Goal: Task Accomplishment & Management: Manage account settings

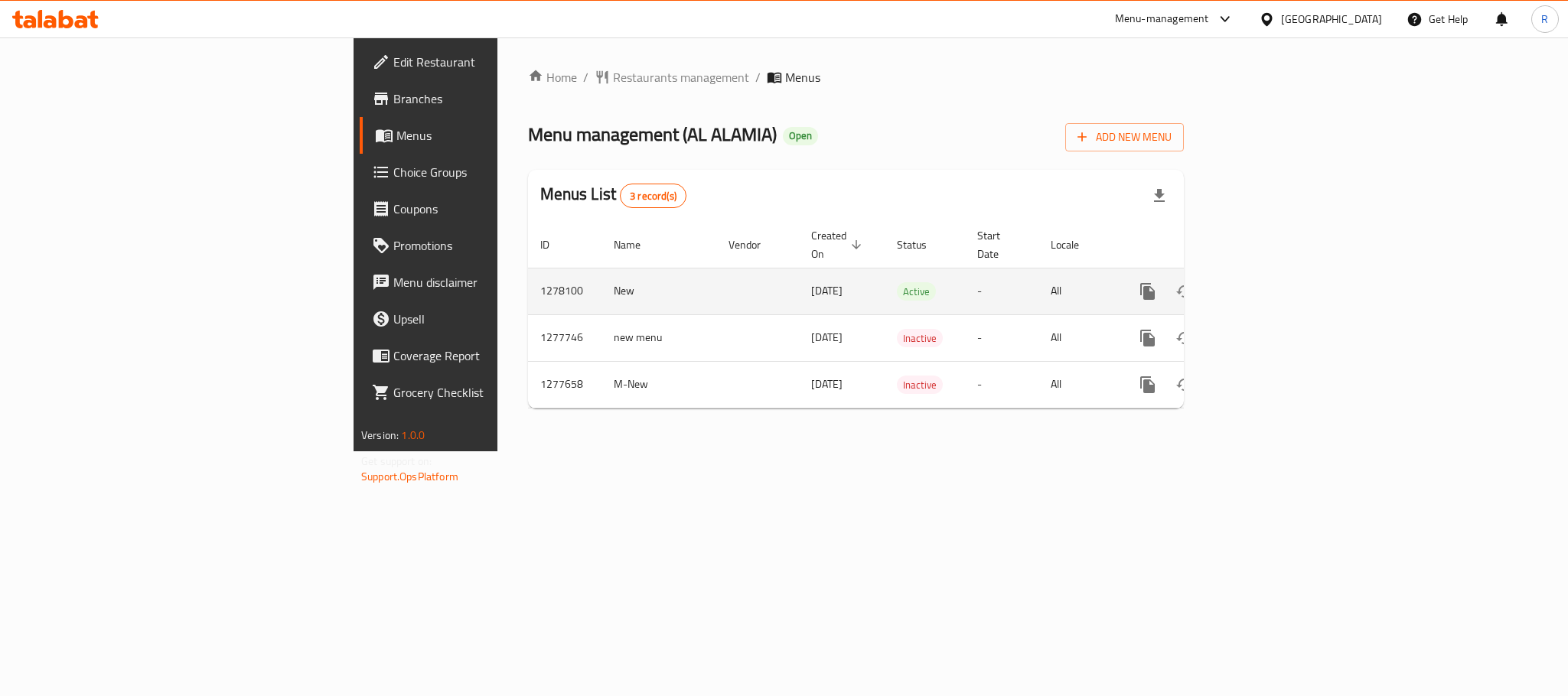
click at [1268, 282] on icon "enhanced table" at bounding box center [1259, 291] width 18 height 18
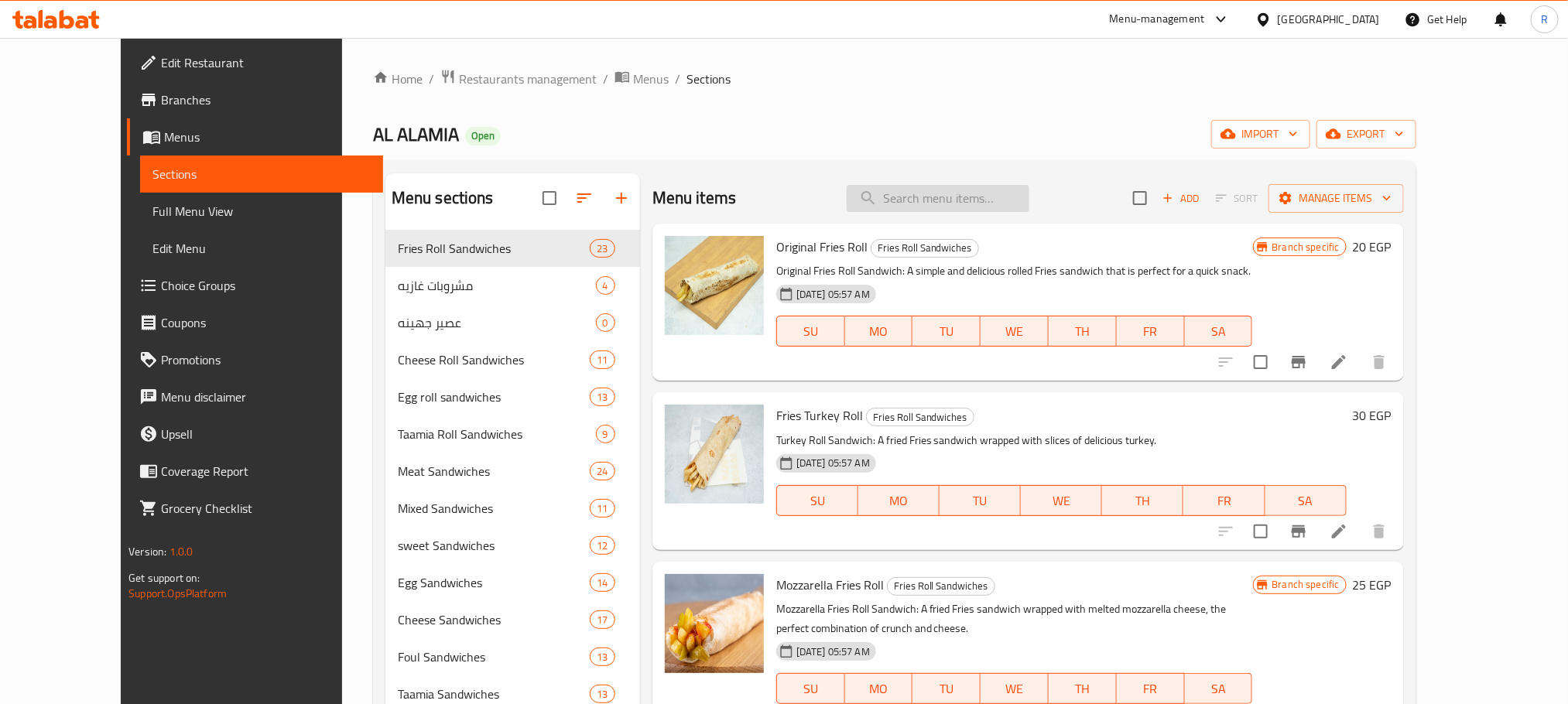
paste input "Cold pepsi cans"
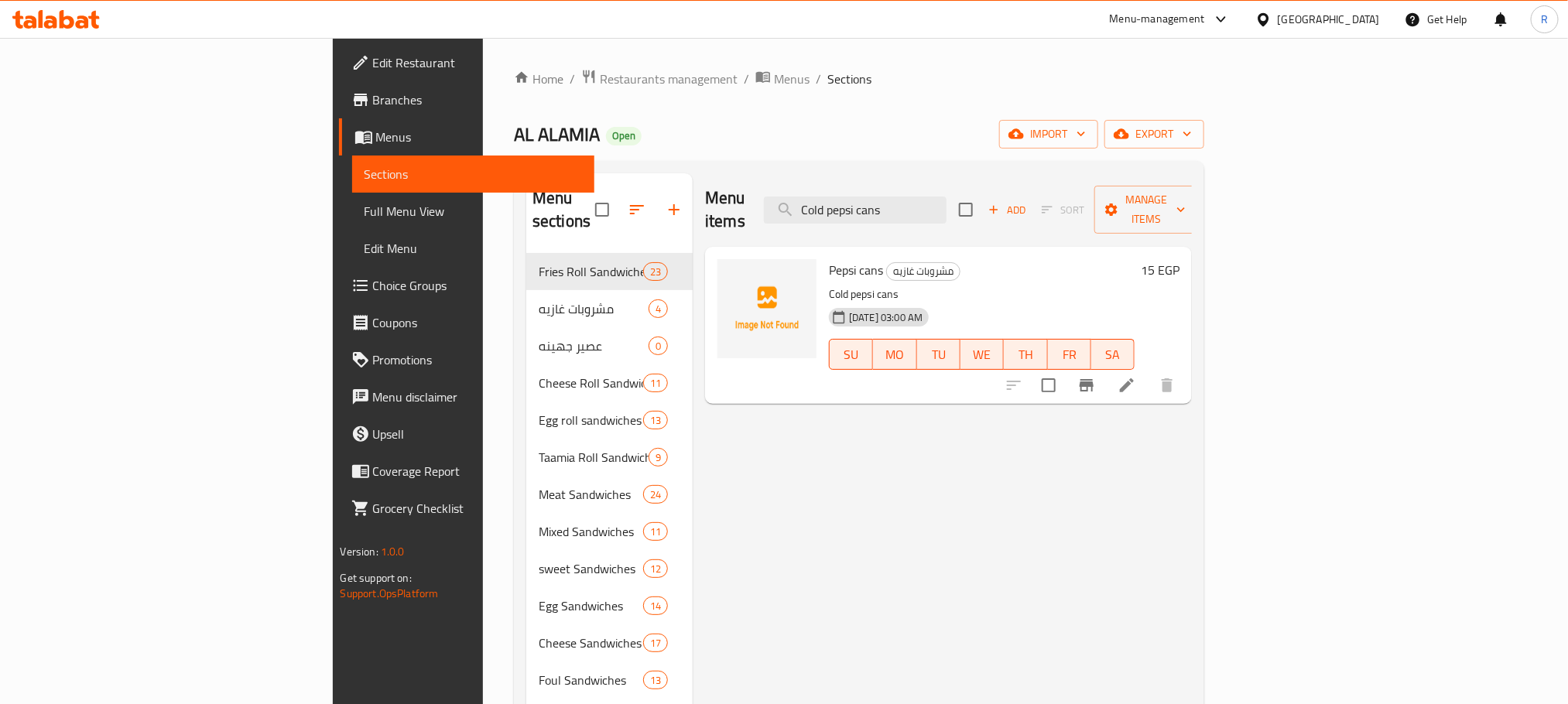
type input "Cold pepsi cans"
click at [1134, 379] on icon at bounding box center [1127, 385] width 14 height 14
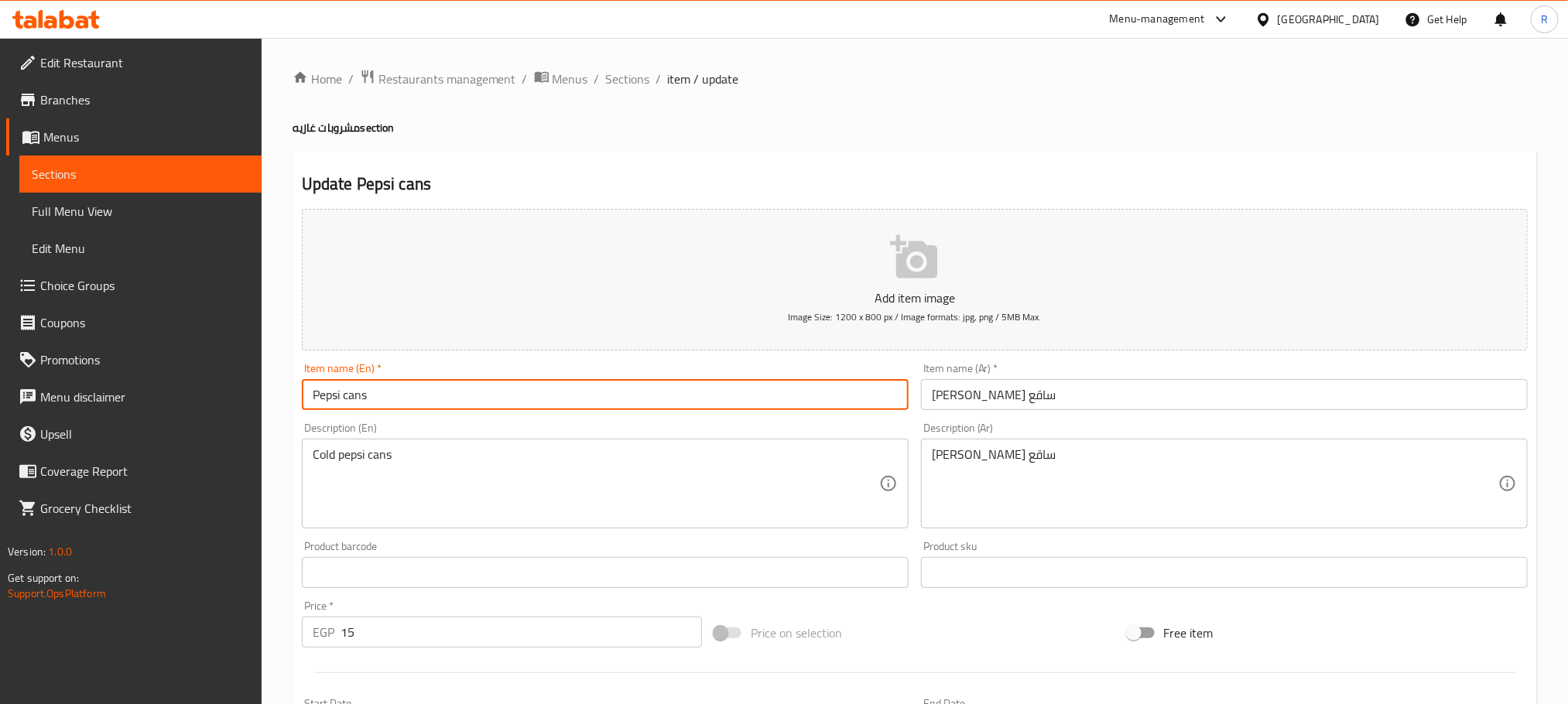
click at [456, 408] on input "Pepsi cans" at bounding box center [605, 395] width 607 height 31
paste input "Cold p"
type input "Cold pepsi cans"
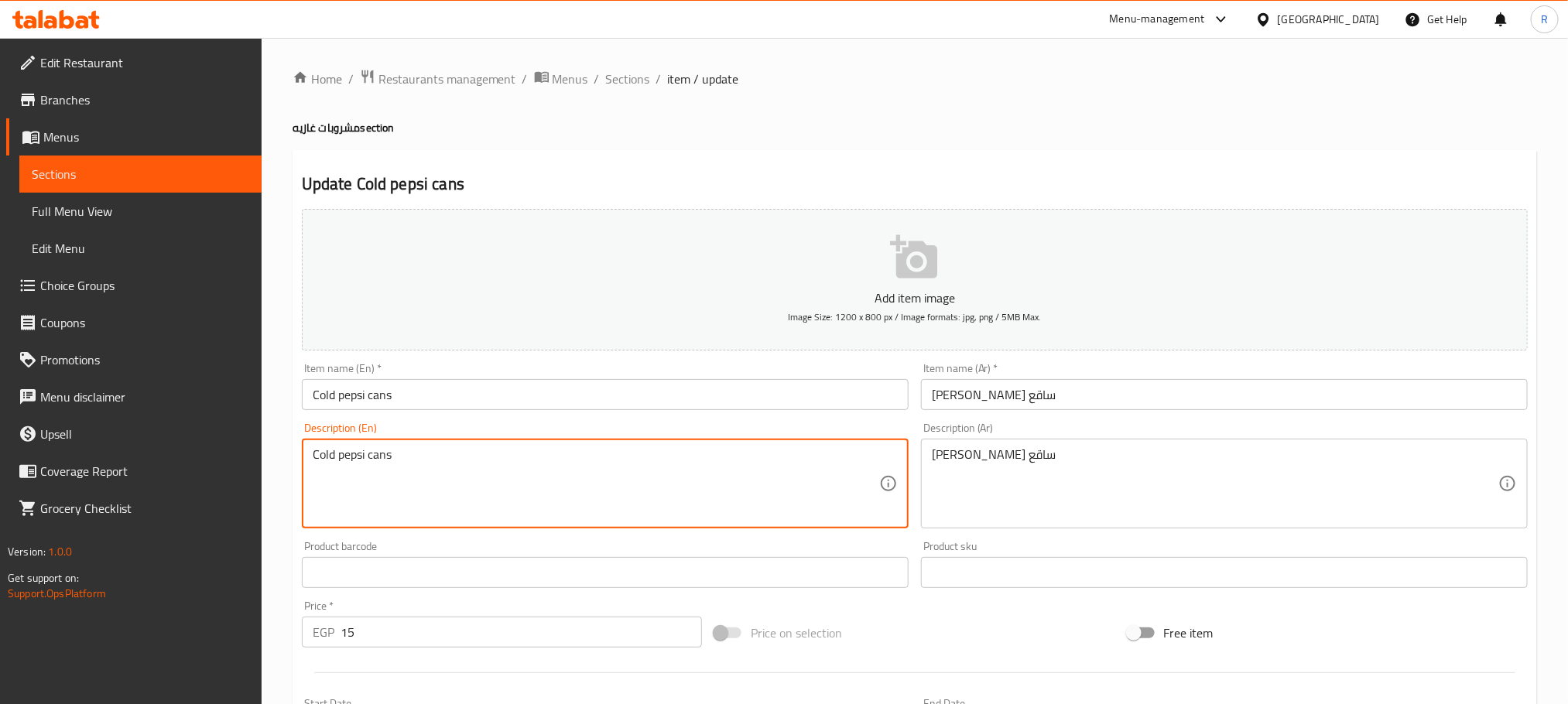
click at [487, 468] on textarea "Cold pepsi cans" at bounding box center [596, 484] width 567 height 74
click at [458, 385] on input "Cold pepsi cans" at bounding box center [605, 395] width 607 height 31
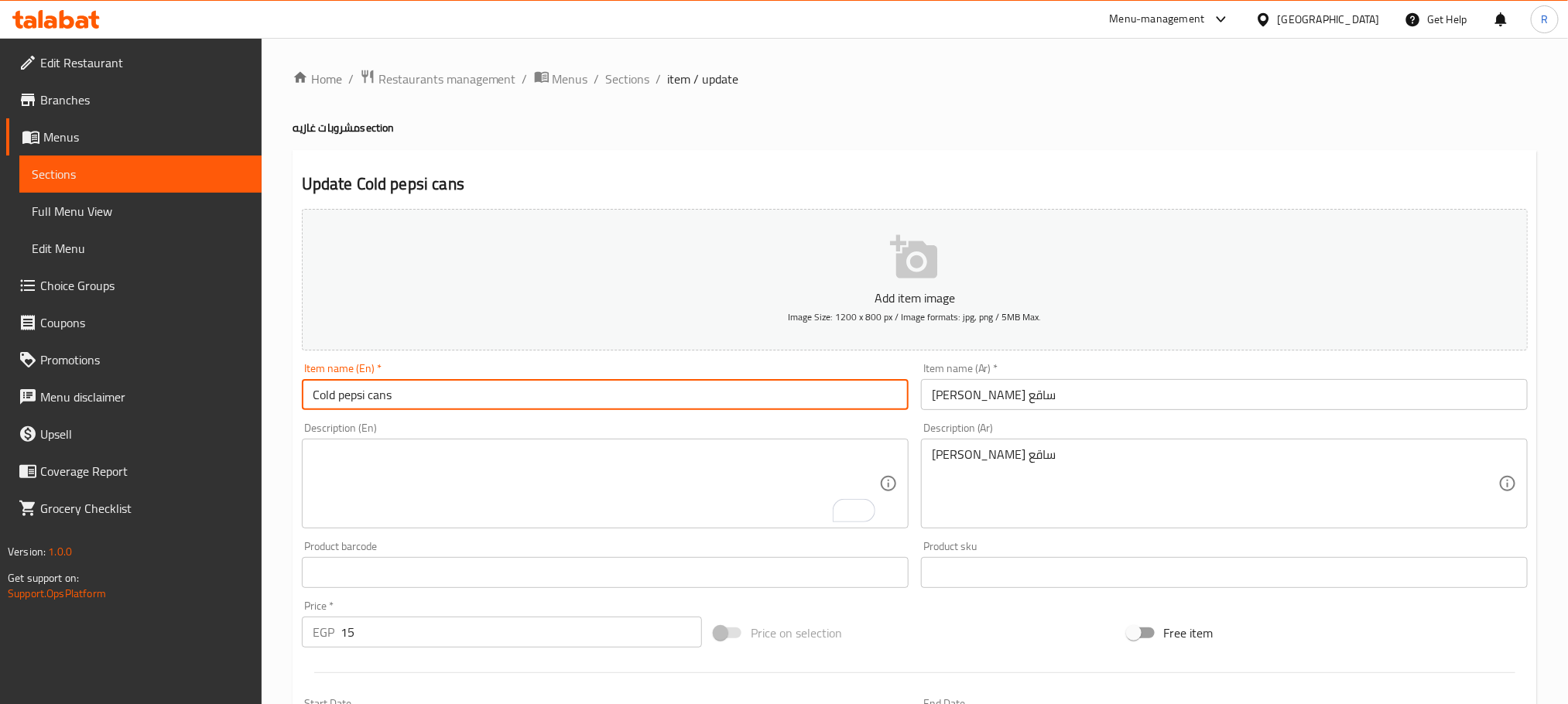
click at [455, 390] on input "Cold pepsi cans" at bounding box center [605, 395] width 607 height 31
type input "Cold Pepsi Cans"
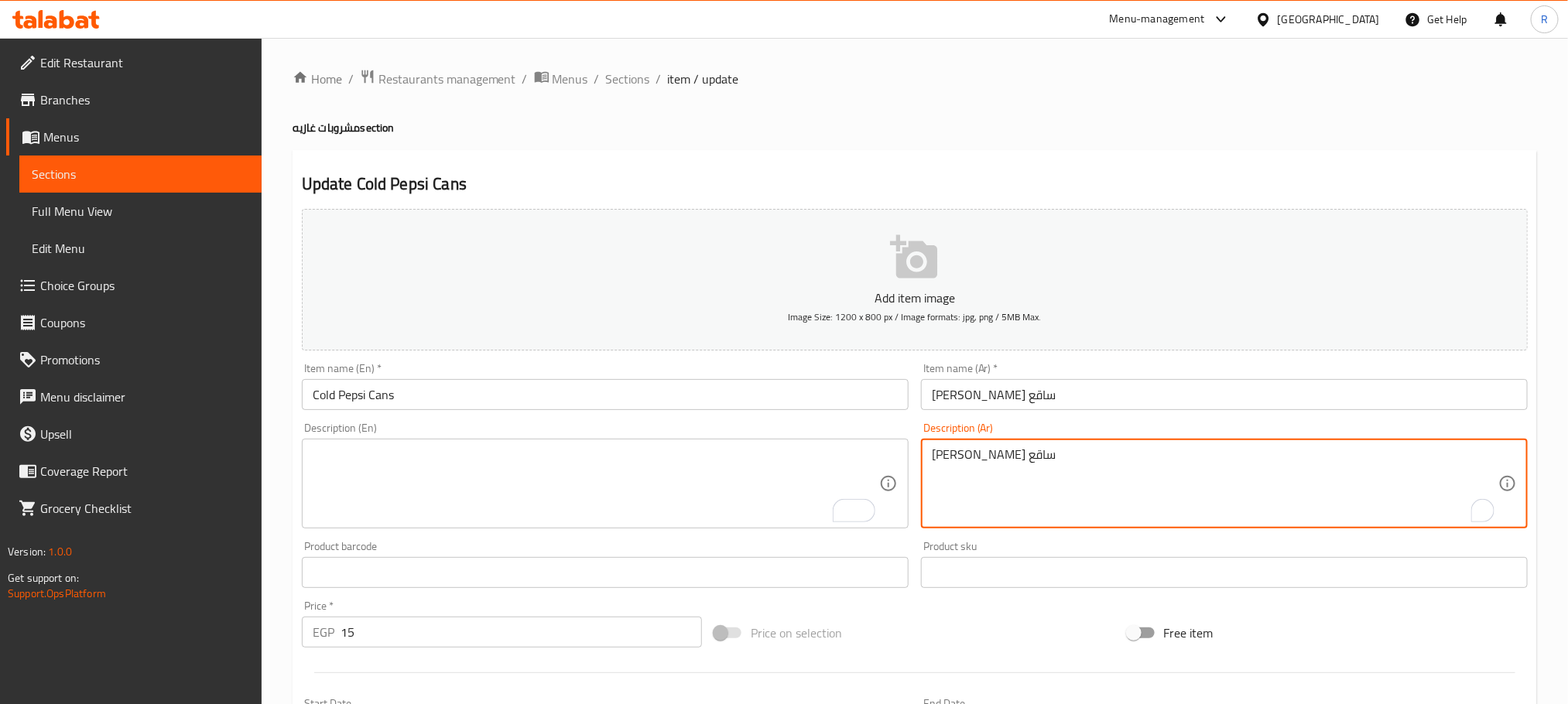
click at [1036, 479] on textarea "[PERSON_NAME] ساقع" at bounding box center [1215, 484] width 567 height 74
drag, startPoint x: 1036, startPoint y: 479, endPoint x: 986, endPoint y: 511, distance: 59.4
click at [986, 511] on textarea "[PERSON_NAME] ساقع" at bounding box center [1215, 484] width 567 height 74
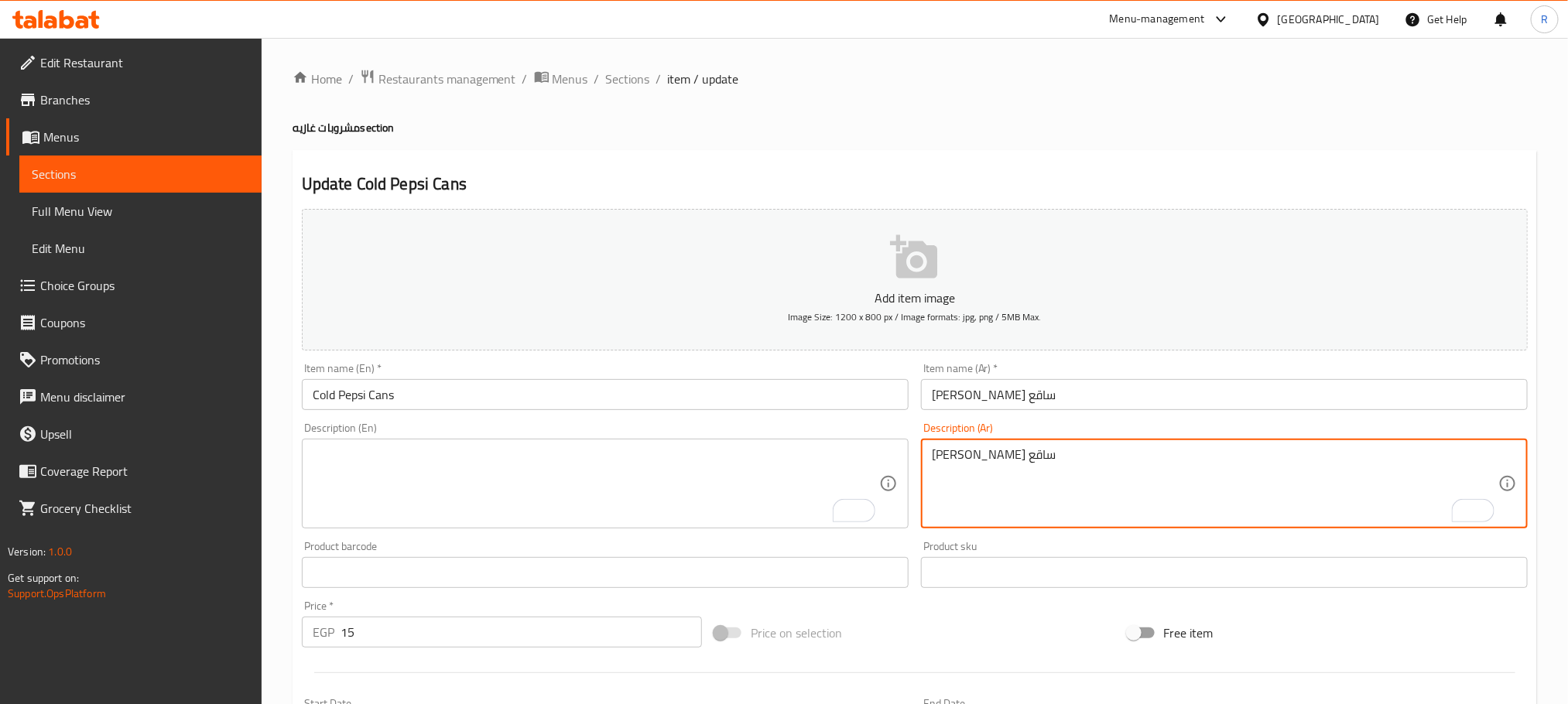
click at [986, 511] on textarea "[PERSON_NAME] ساقع" at bounding box center [1215, 484] width 567 height 74
click at [1052, 402] on input "[PERSON_NAME] ساقع" at bounding box center [1225, 395] width 607 height 31
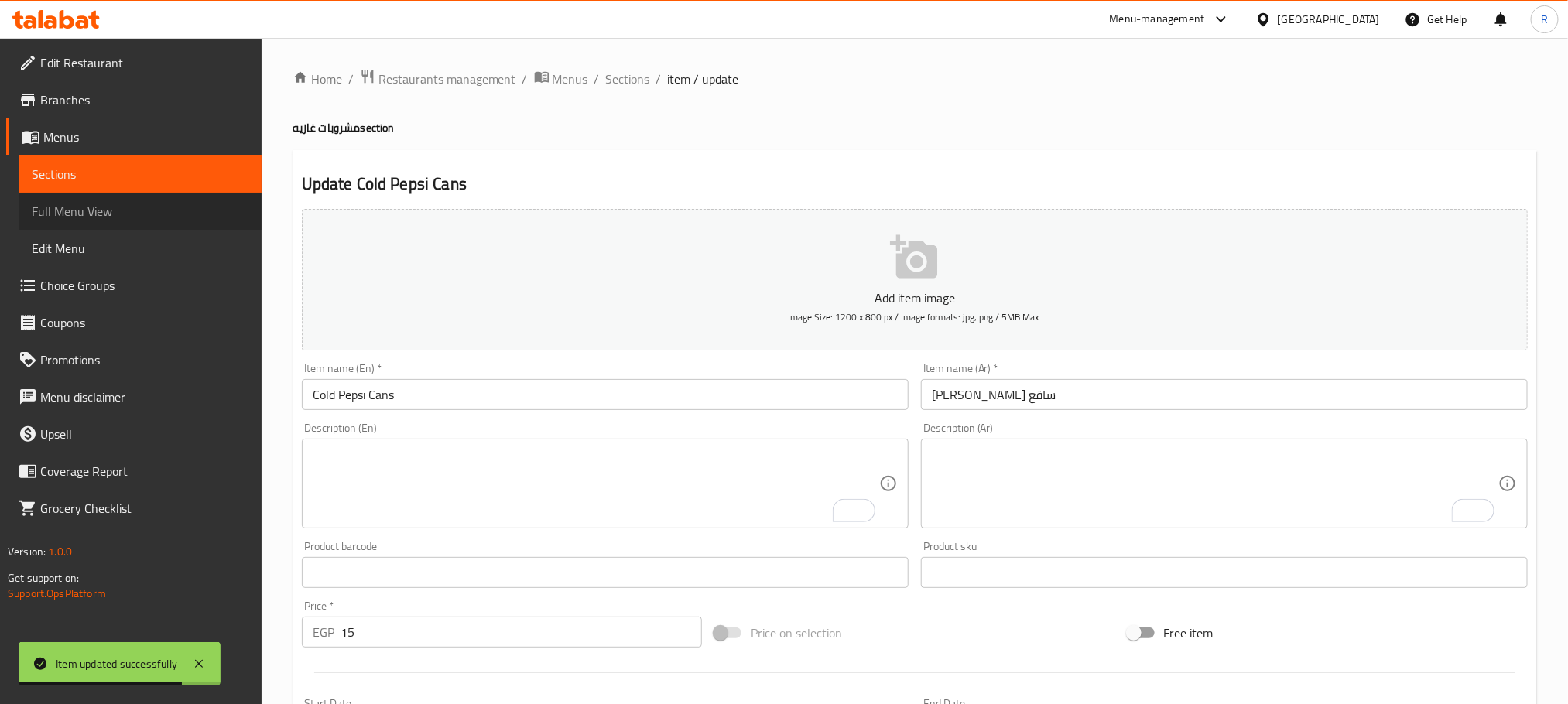
click at [82, 212] on span "Full Menu View" at bounding box center [140, 211] width 218 height 19
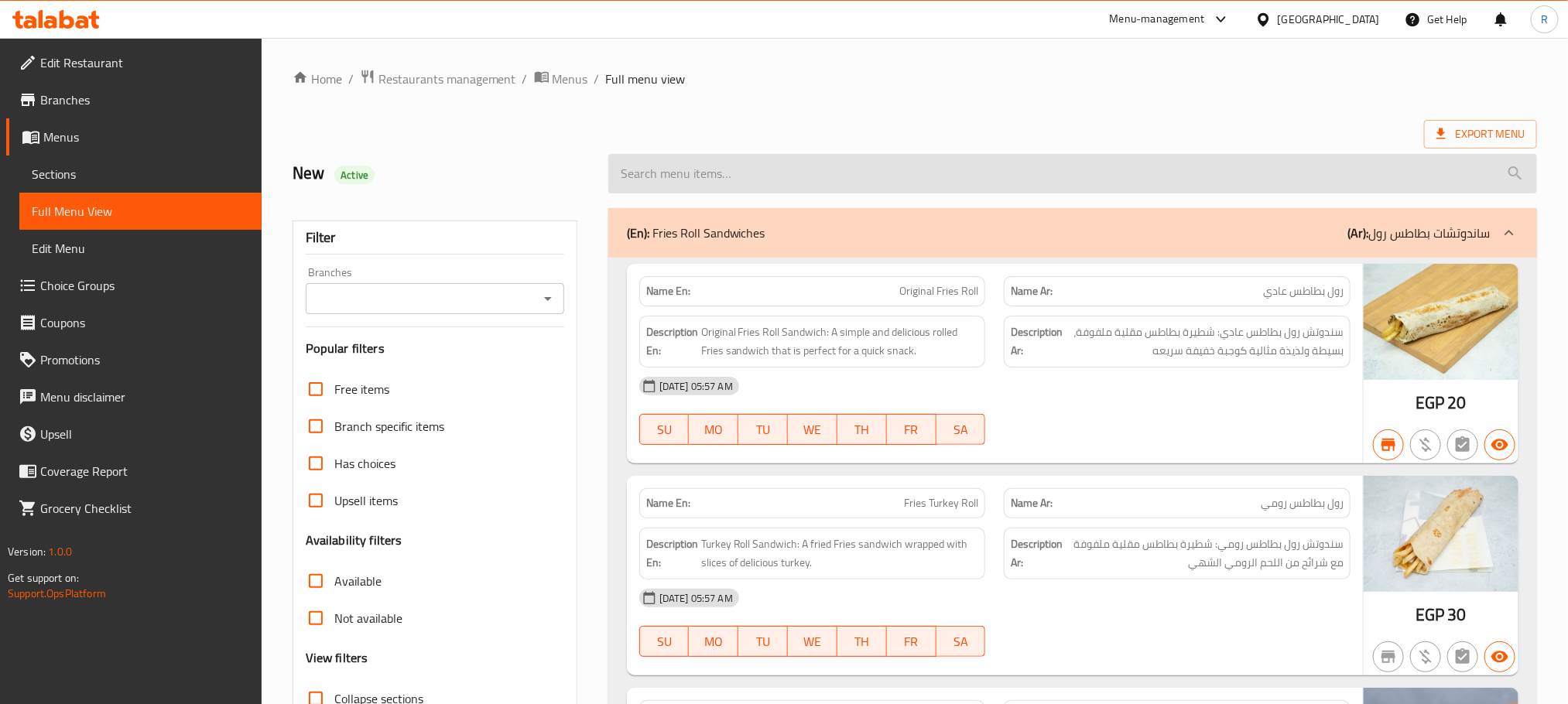
paste input "Cold pepsi cans"
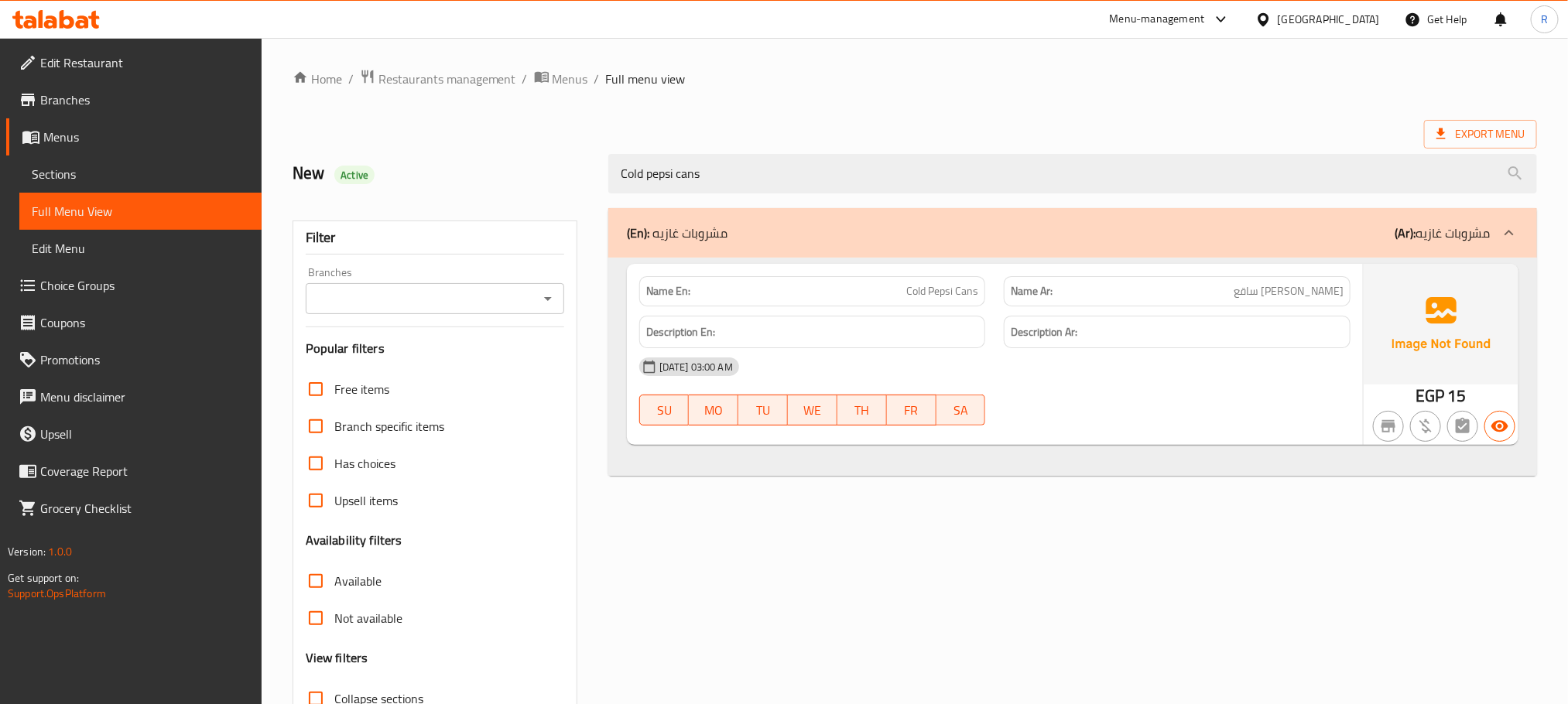
type input "Cold pepsi cans"
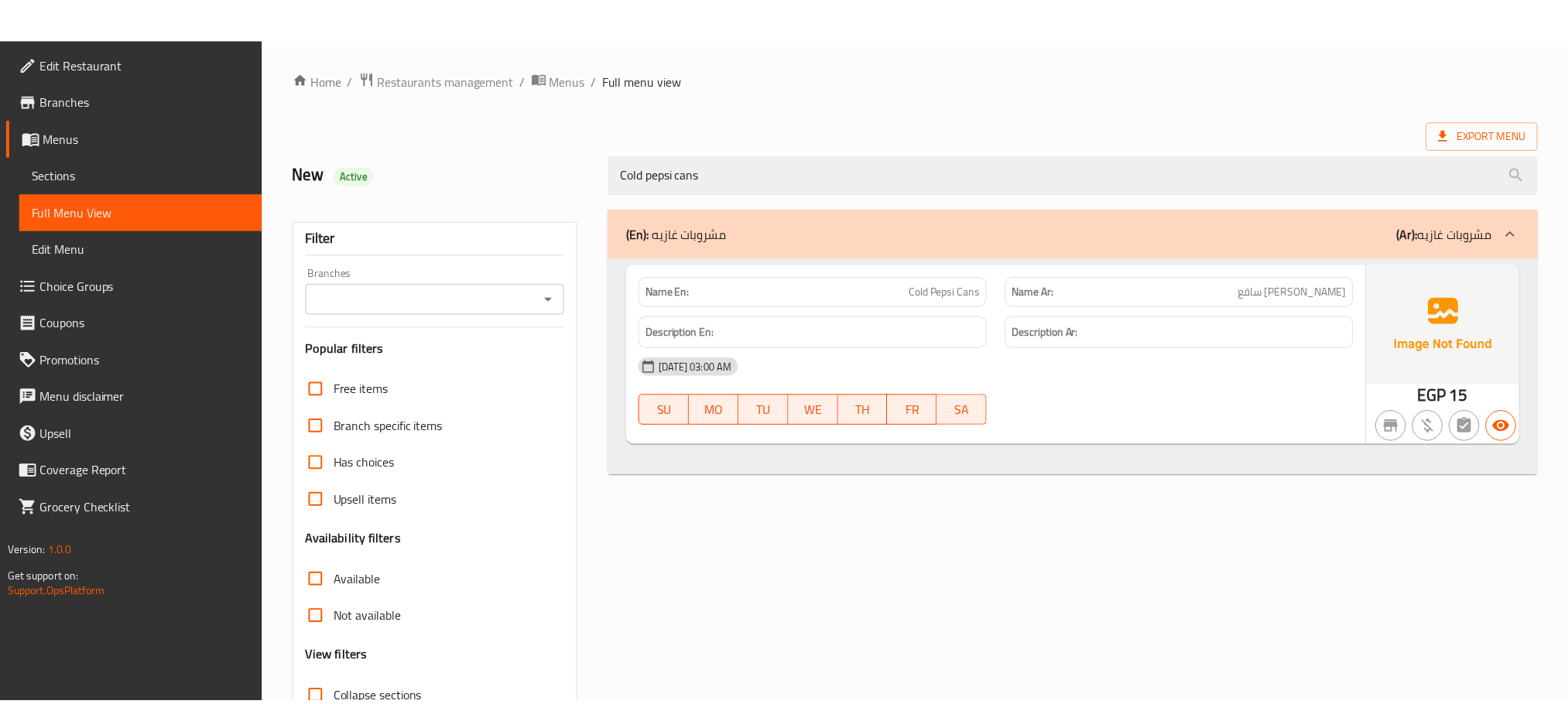
scroll to position [144, 0]
